Goal: Find specific page/section: Find specific page/section

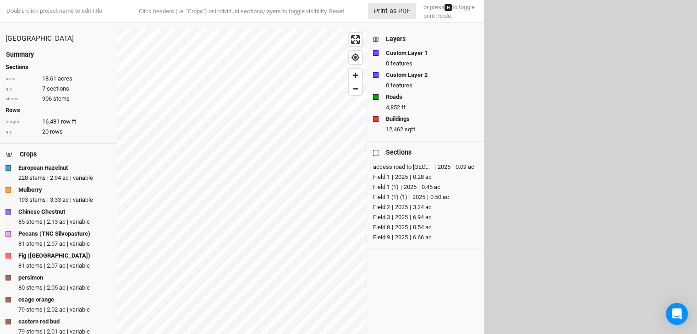
click at [522, 83] on html "Double click project name to edit title. Click headers (i.e. "Crops") or indivi…" at bounding box center [348, 167] width 697 height 334
